Goal: Ask a question

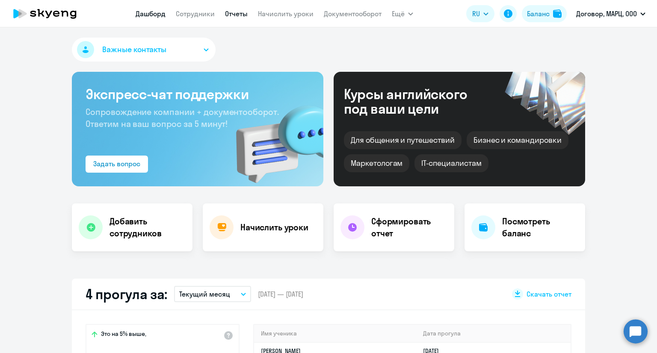
click at [233, 14] on link "Отчеты" at bounding box center [236, 13] width 23 height 9
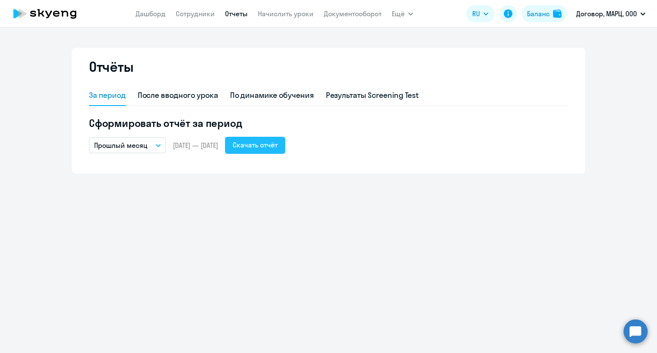
click at [266, 146] on div "Скачать отчёт" at bounding box center [255, 145] width 45 height 10
click at [286, 95] on div "По динамике обучения" at bounding box center [272, 95] width 84 height 11
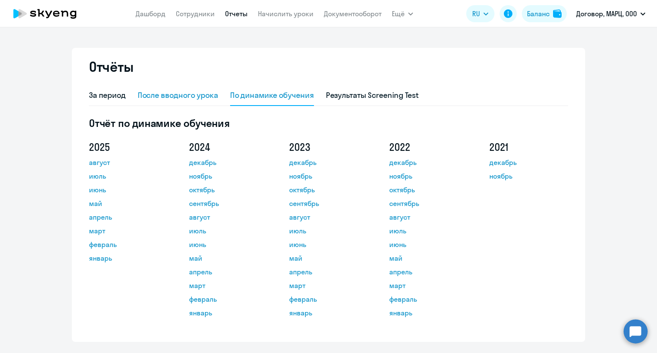
click at [181, 99] on div "После вводного урока" at bounding box center [178, 95] width 80 height 11
select select "10"
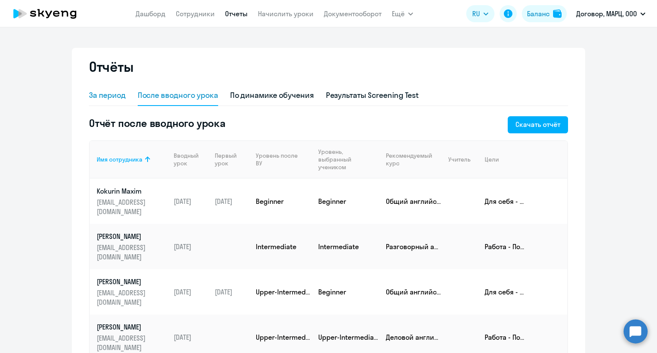
click at [113, 95] on div "За период" at bounding box center [107, 95] width 37 height 11
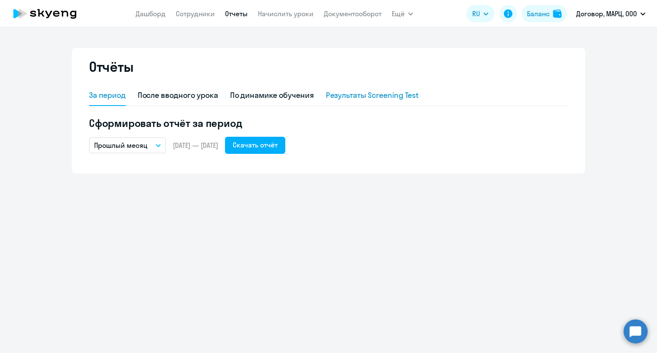
click at [346, 97] on div "Результаты Screening Test" at bounding box center [372, 95] width 93 height 11
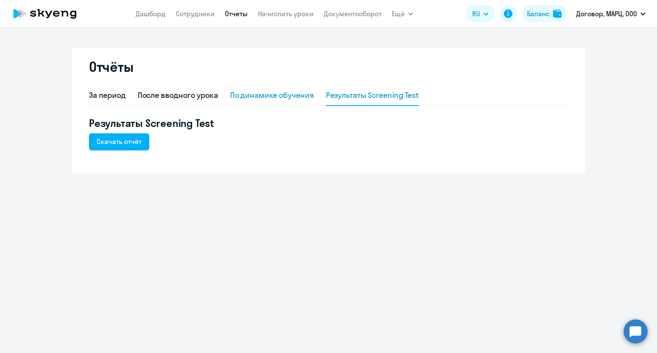
click at [296, 96] on div "По динамике обучения" at bounding box center [272, 95] width 84 height 11
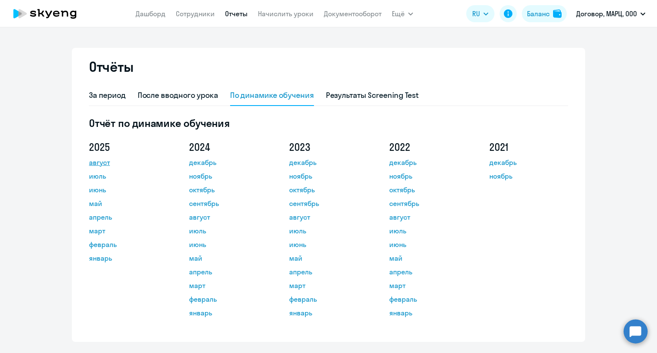
click at [104, 162] on link "август" at bounding box center [127, 162] width 77 height 10
click at [164, 100] on div "После вводного урока" at bounding box center [178, 95] width 80 height 11
select select "10"
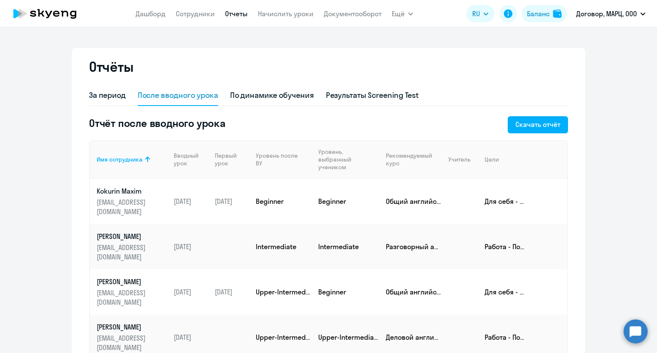
click at [195, 18] on app-menu-item-link "Сотрудники" at bounding box center [195, 14] width 39 height 11
click at [195, 12] on link "Сотрудники" at bounding box center [195, 13] width 39 height 9
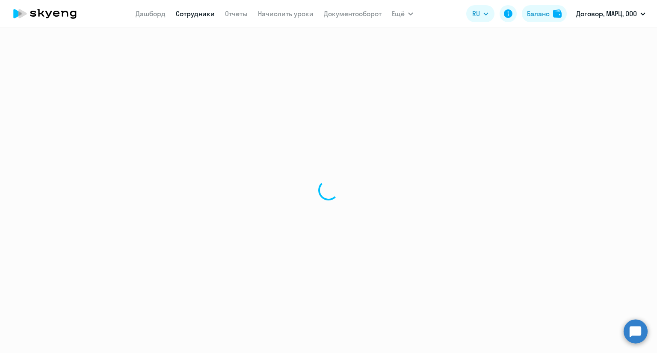
select select "30"
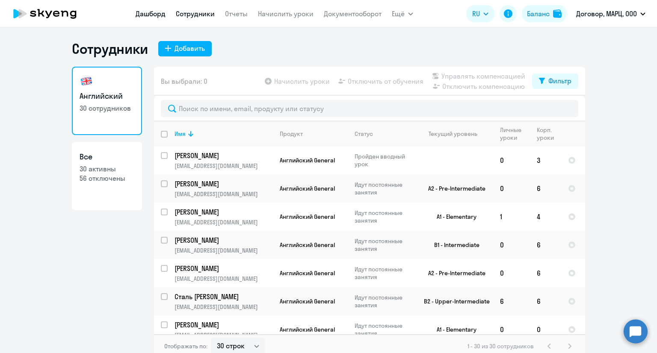
click at [148, 14] on link "Дашборд" at bounding box center [151, 13] width 30 height 9
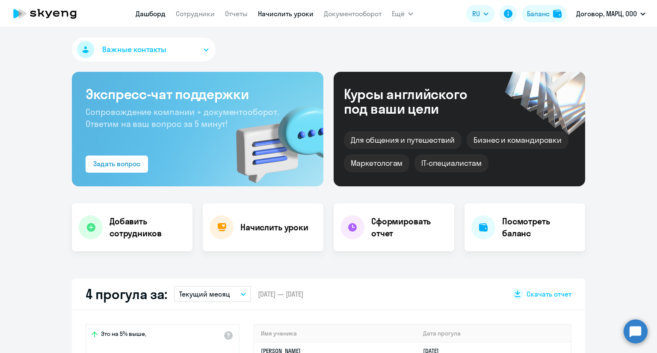
click at [290, 14] on link "Начислить уроки" at bounding box center [286, 13] width 56 height 9
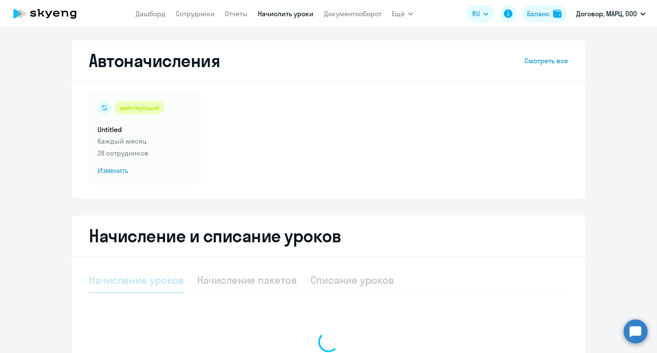
select select "10"
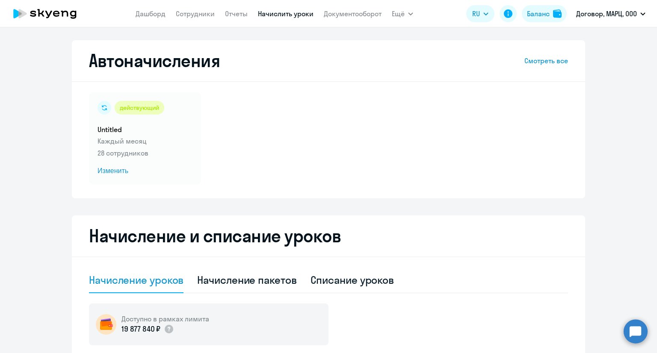
scroll to position [43, 0]
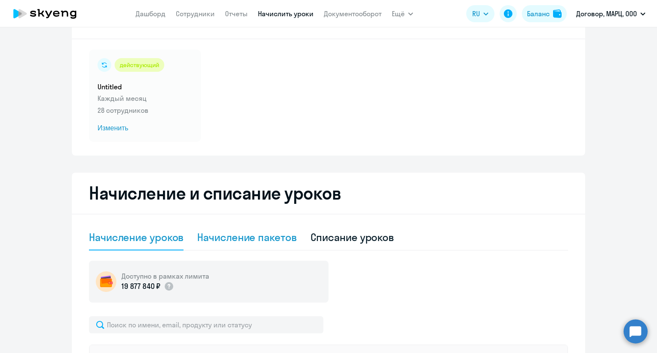
click at [253, 235] on div "Начисление пакетов" at bounding box center [246, 237] width 99 height 14
select select "10"
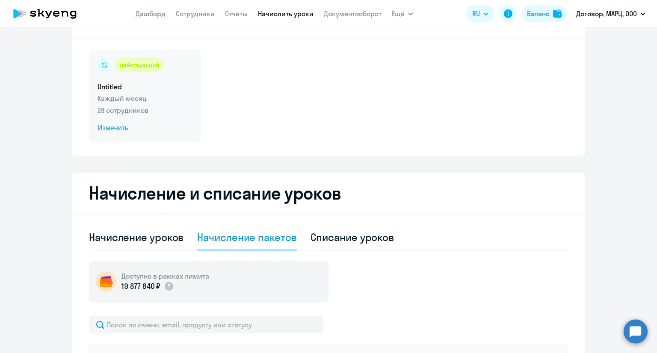
click at [144, 102] on p "Каждый месяц" at bounding box center [145, 98] width 95 height 10
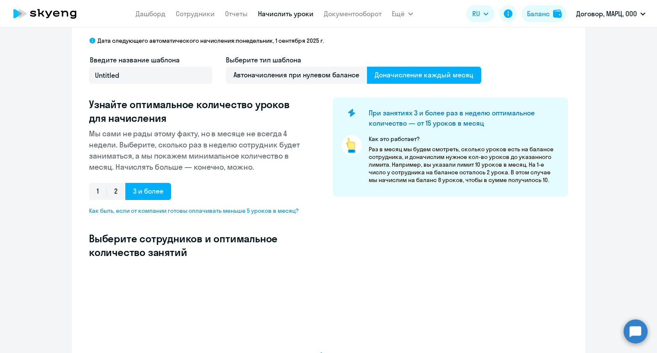
select select "10"
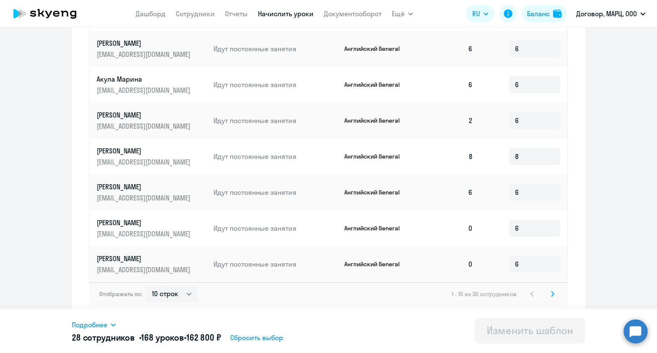
scroll to position [441, 0]
click at [551, 297] on svg-icon at bounding box center [552, 293] width 10 height 10
click at [635, 331] on circle at bounding box center [636, 331] width 24 height 24
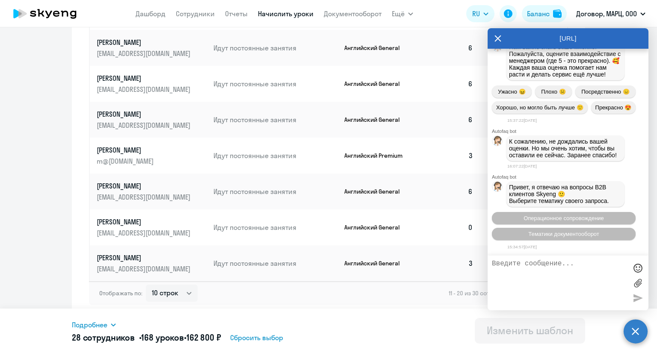
click at [523, 281] on textarea at bounding box center [559, 283] width 135 height 46
type textarea "Добрый день!"
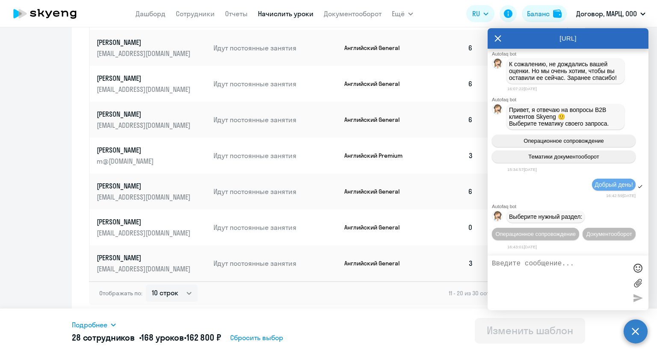
scroll to position [7003, 0]
click at [544, 231] on span "Операционное сопровождение" at bounding box center [535, 234] width 80 height 6
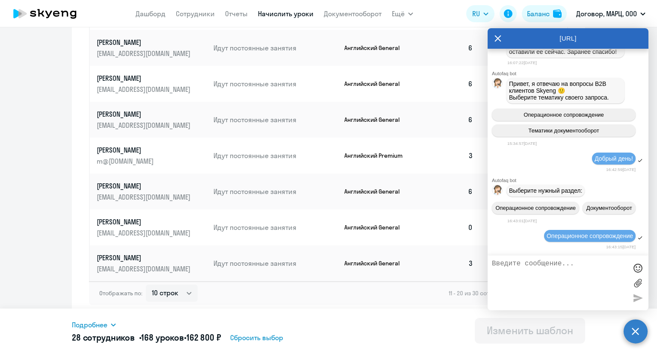
scroll to position [7081, 0]
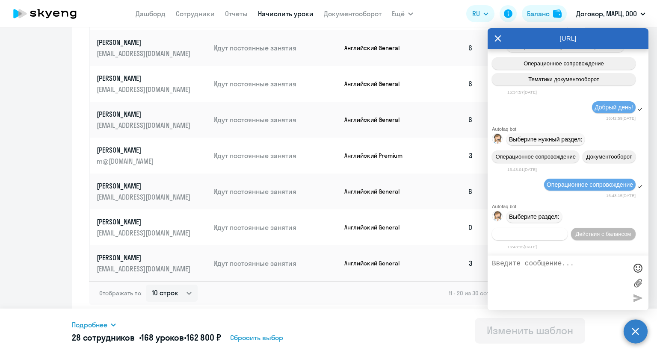
click at [541, 238] on button "Действия по сотрудникам" at bounding box center [530, 234] width 76 height 12
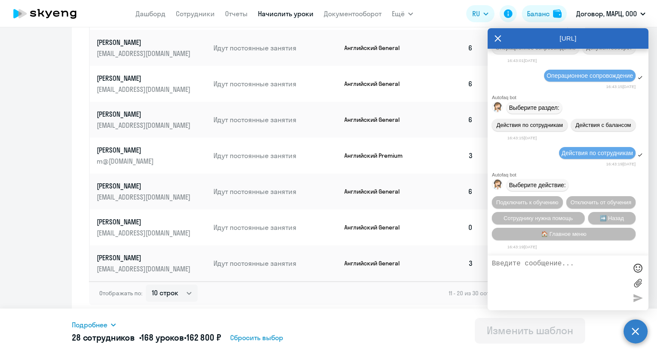
scroll to position [7209, 0]
click at [611, 218] on span "➡️ Назад" at bounding box center [612, 218] width 24 height 6
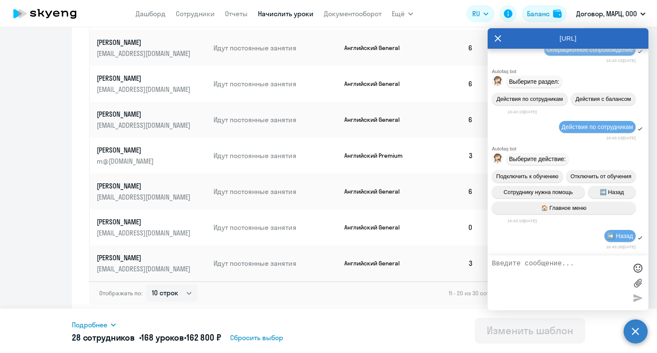
scroll to position [7289, 0]
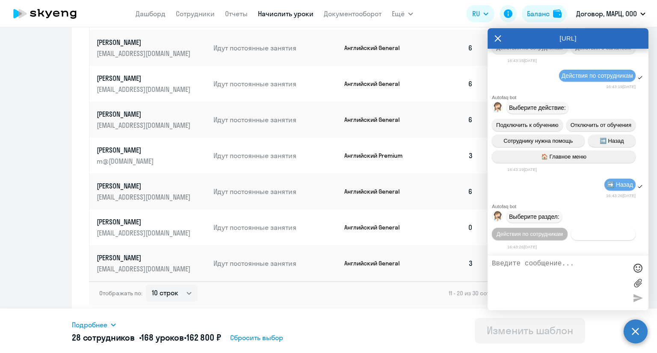
click at [604, 233] on span "Действия с балансом" at bounding box center [603, 234] width 56 height 6
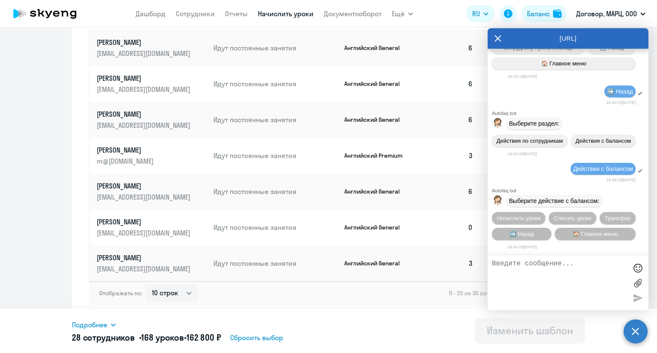
scroll to position [7384, 0]
click at [537, 238] on button "➡️ Назад" at bounding box center [521, 234] width 59 height 12
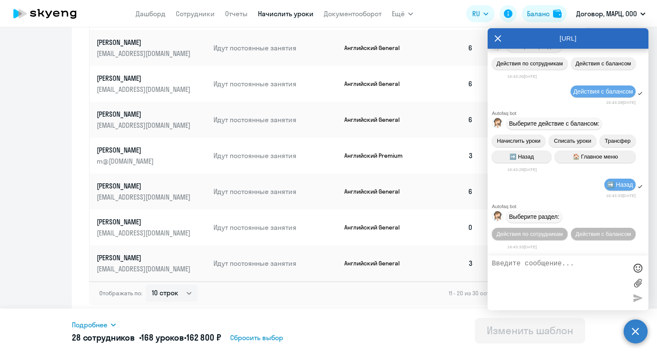
scroll to position [7463, 0]
click at [547, 278] on textarea at bounding box center [559, 283] width 135 height 46
click at [542, 240] on button "Действия по сотрудникам" at bounding box center [530, 234] width 76 height 12
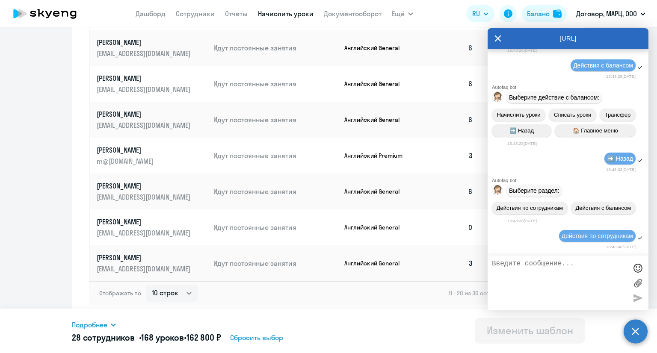
scroll to position [7592, 0]
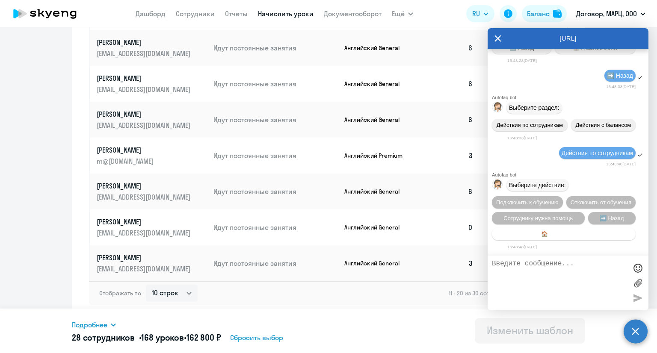
click at [555, 235] on span "🏠 Главное меню" at bounding box center [563, 234] width 45 height 6
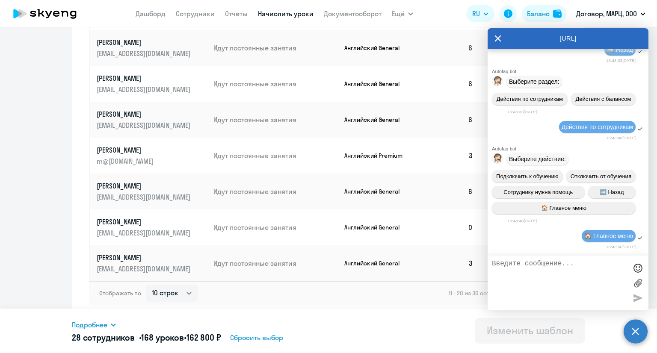
scroll to position [7671, 0]
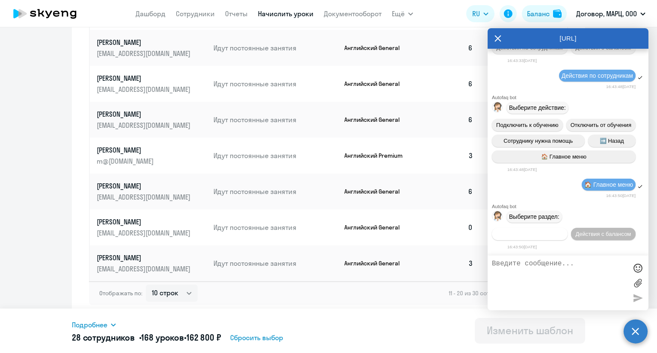
click at [546, 235] on span "Действия по сотрудникам" at bounding box center [529, 234] width 66 height 6
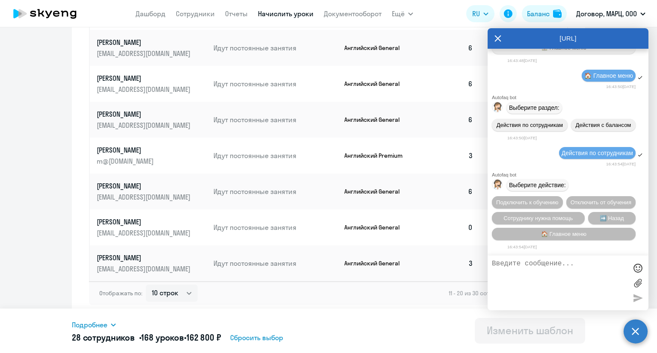
scroll to position [7799, 0]
click at [541, 218] on span "Сотруднику нужна помощь" at bounding box center [537, 218] width 69 height 6
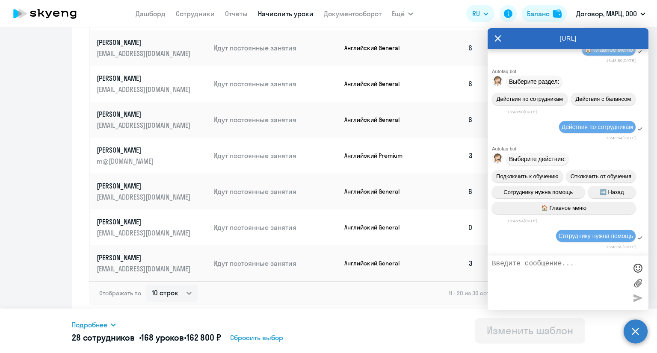
click at [544, 275] on textarea at bounding box center [559, 283] width 135 height 46
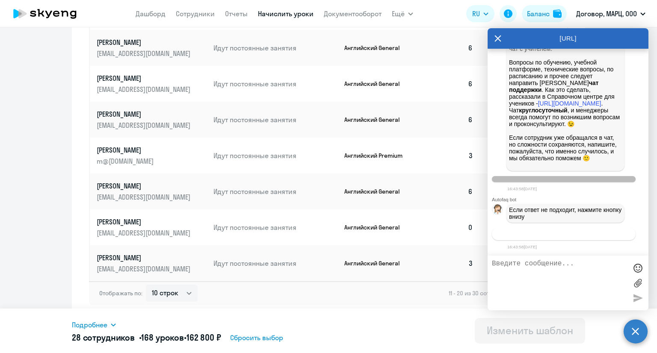
click at [551, 233] on span "Связаться с менеджером" at bounding box center [563, 234] width 65 height 6
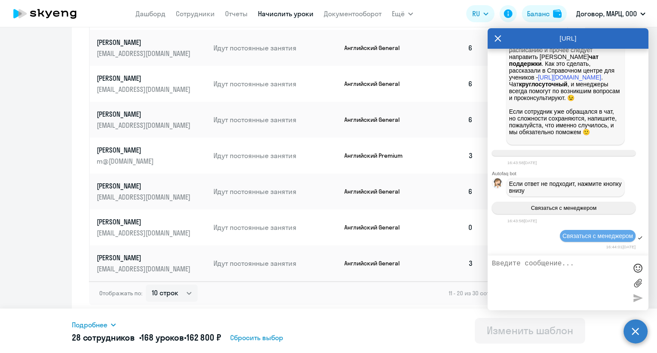
click at [539, 283] on textarea at bounding box center [559, 283] width 135 height 46
click at [495, 36] on icon at bounding box center [498, 38] width 6 height 6
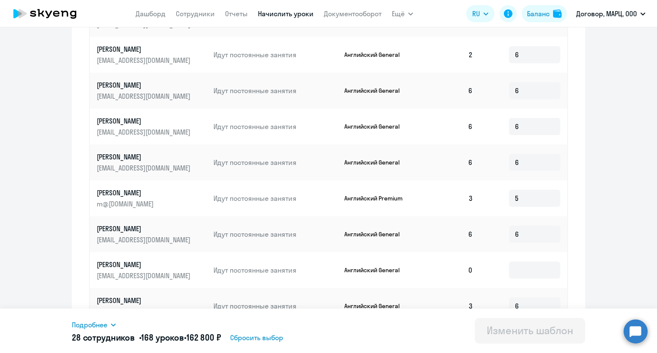
scroll to position [441, 0]
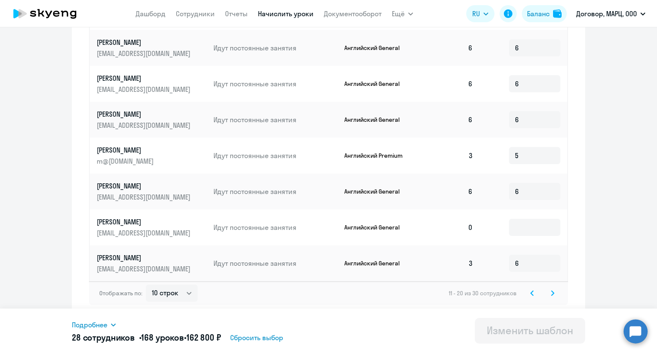
click at [547, 298] on svg-icon at bounding box center [552, 293] width 10 height 10
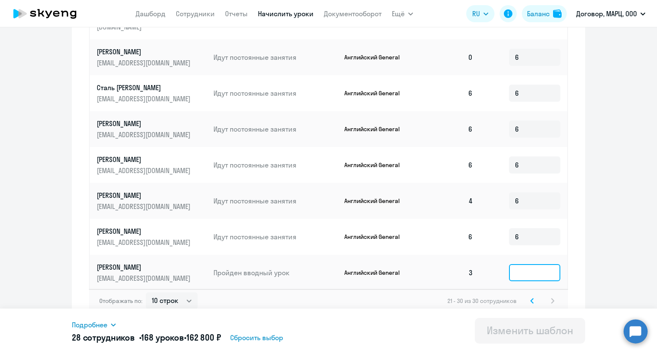
click at [530, 264] on input at bounding box center [534, 272] width 51 height 17
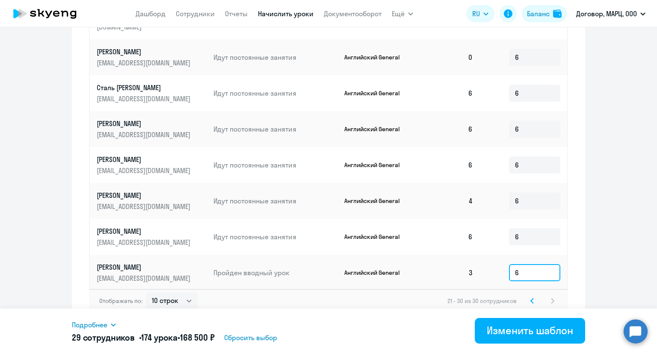
type input "6"
click at [375, 316] on div "Подробнее Имя сотрудника Продукт Начислить уроков [PERSON_NAME] General 6 [PERS…" at bounding box center [328, 331] width 513 height 44
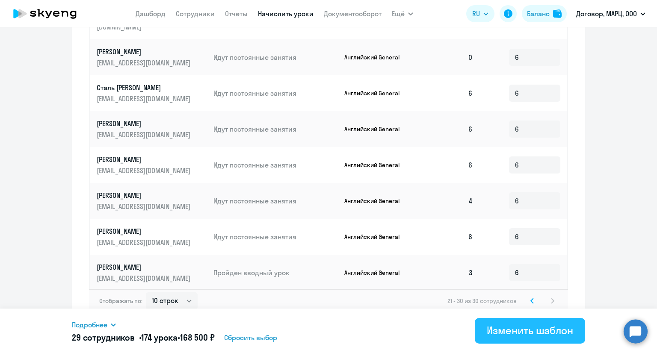
click at [510, 329] on div "Изменить шаблон" at bounding box center [530, 331] width 86 height 14
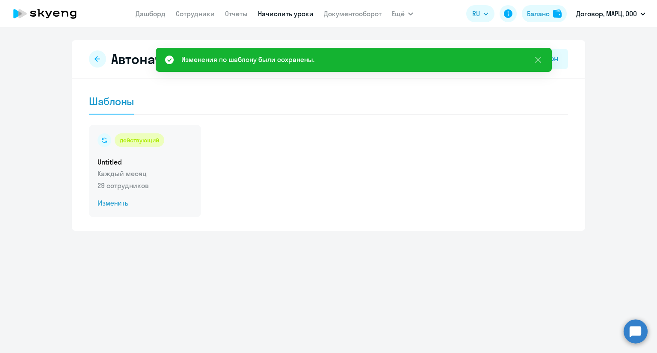
click at [142, 182] on p "29 сотрудников" at bounding box center [145, 185] width 95 height 10
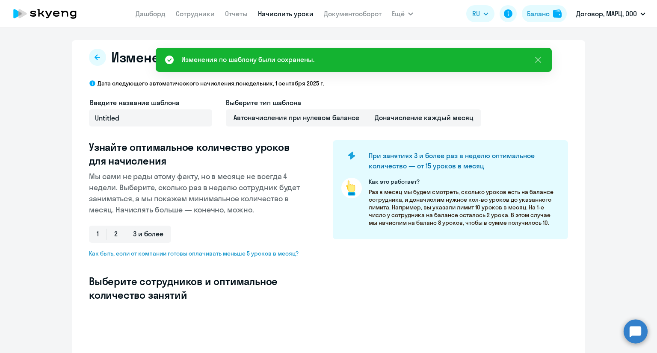
select select "10"
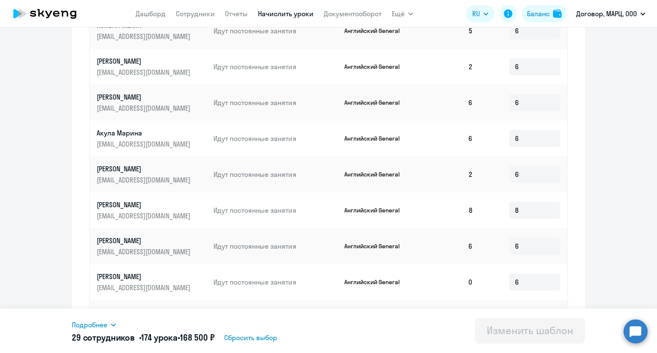
scroll to position [441, 0]
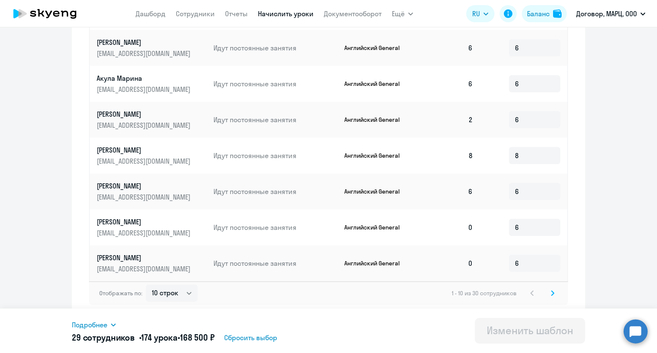
click at [547, 293] on svg-icon at bounding box center [552, 293] width 10 height 10
click at [551, 296] on svg-icon at bounding box center [552, 293] width 10 height 10
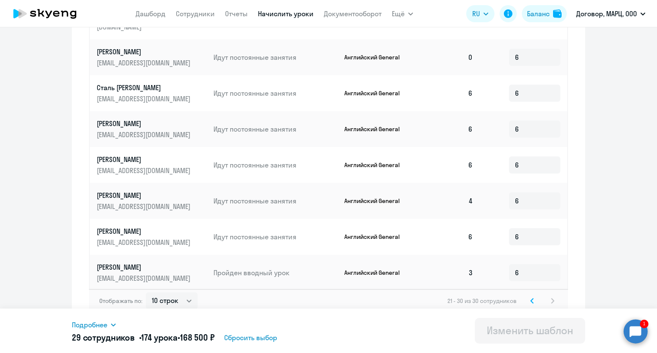
click at [530, 298] on icon at bounding box center [531, 301] width 3 height 6
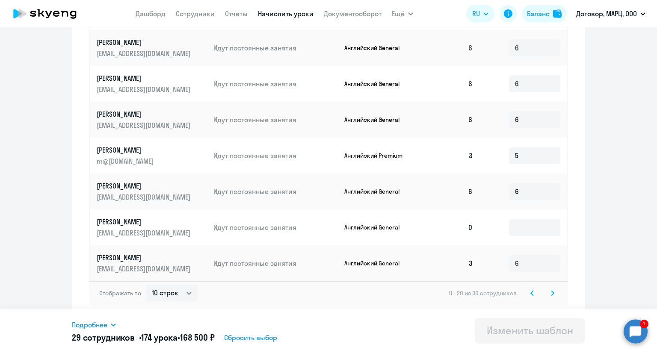
click at [628, 331] on circle at bounding box center [636, 331] width 24 height 24
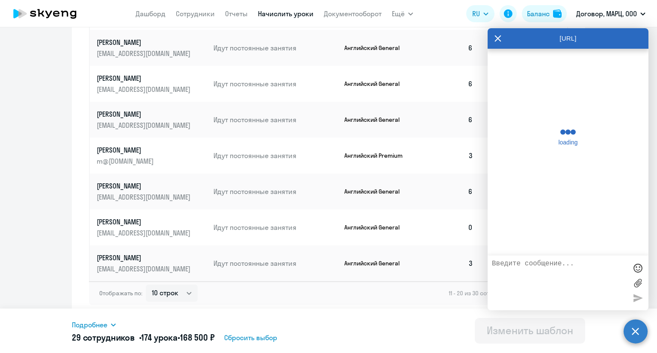
scroll to position [8176, 0]
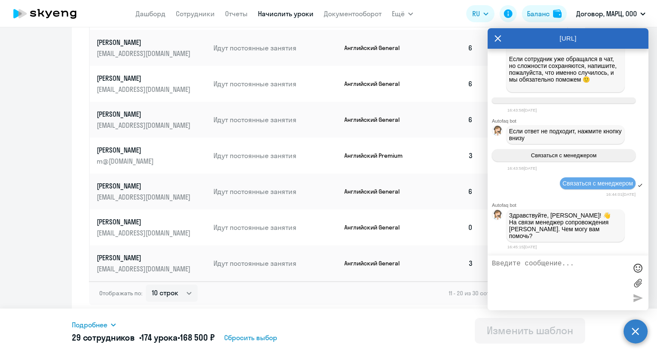
click at [539, 275] on textarea at bounding box center [559, 283] width 135 height 46
click at [603, 274] on textarea "Подскажите пжт какой отчет и как мне выгрузить, чтобы понятькто из сотрудников" at bounding box center [559, 283] width 135 height 46
click at [567, 283] on textarea "Подскажите пжт какой отчет и как мне выгрузить, чтобы понять кто из сотрудников" at bounding box center [559, 283] width 135 height 46
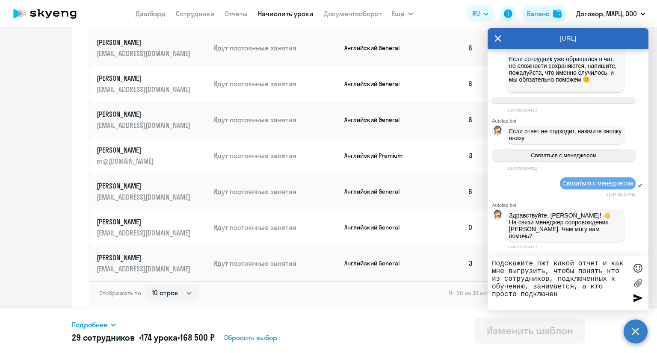
type textarea "Подскажите пжт какой отчет и как мне выгрузить, чтобы понять кто из сотрудников…"
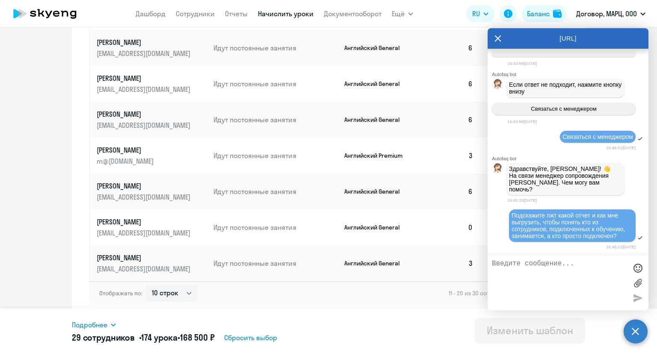
scroll to position [8227, 0]
click at [522, 276] on textarea at bounding box center [559, 283] width 135 height 46
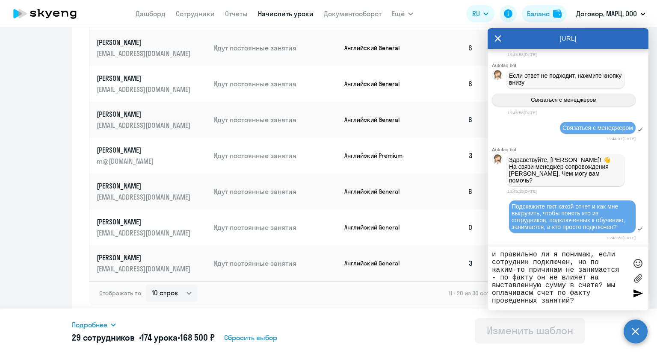
type textarea "и правильно ли я понимаю, если сотрудник подключен, но по каким-то причинам не …"
click at [635, 293] on div at bounding box center [637, 293] width 13 height 13
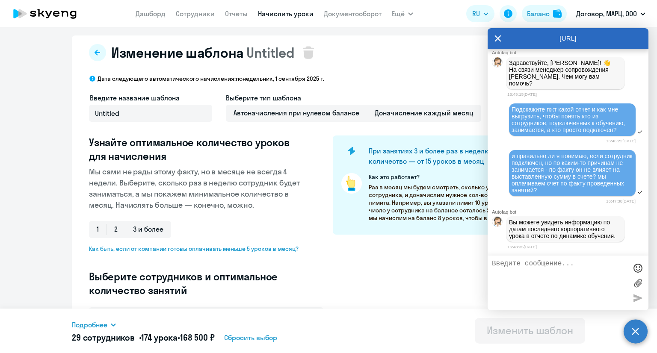
scroll to position [0, 0]
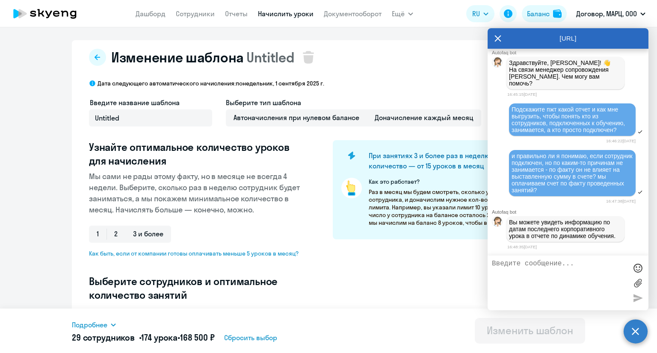
click at [223, 19] on nav "[PERSON_NAME] Отчеты Начислить уроки Документооборот" at bounding box center [259, 13] width 246 height 17
click at [229, 14] on link "Отчеты" at bounding box center [236, 13] width 23 height 9
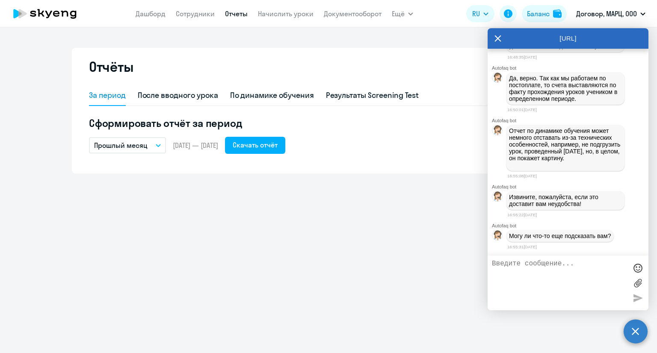
scroll to position [8547, 0]
